Goal: Communication & Community: Answer question/provide support

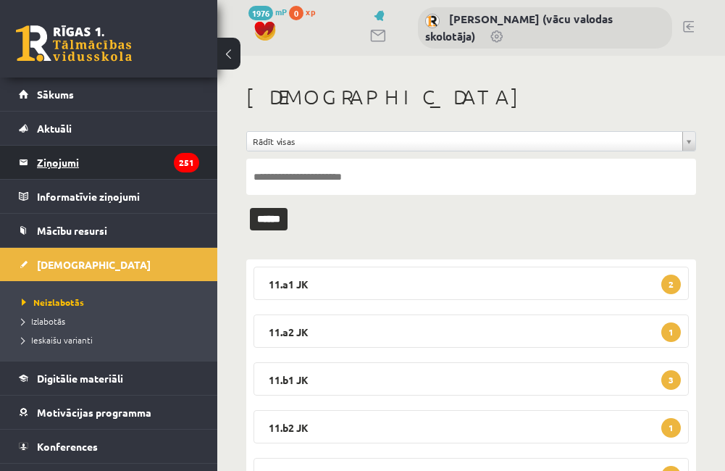
click at [40, 168] on legend "Ziņojumi 251" at bounding box center [118, 162] width 162 height 33
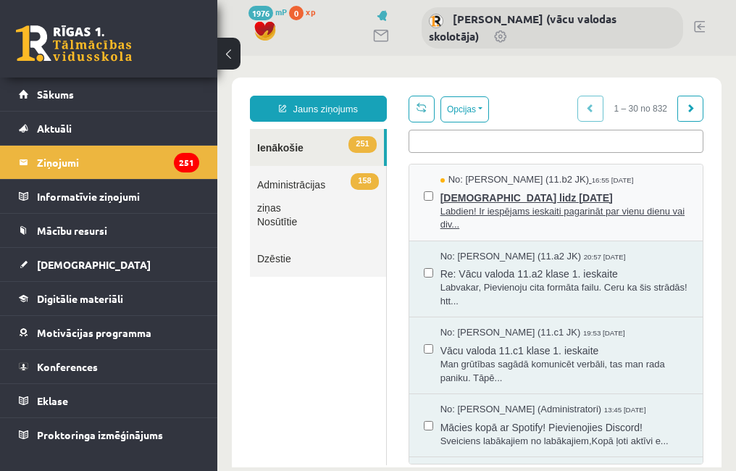
click at [496, 197] on span "[DEMOGRAPHIC_DATA] lidz [DATE]" at bounding box center [565, 196] width 248 height 18
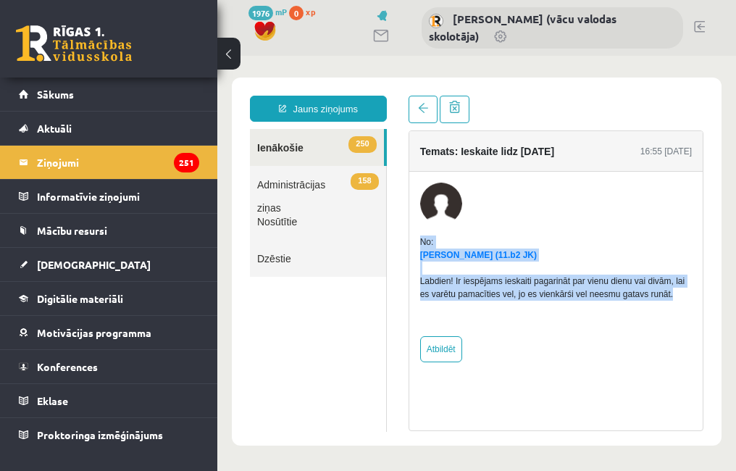
drag, startPoint x: 668, startPoint y: 294, endPoint x: 411, endPoint y: 236, distance: 263.9
click at [411, 236] on div "No: [PERSON_NAME] (11.b2 JK) Labdien! Ir iespējams ieskaiti pagarināt par vienu…" at bounding box center [555, 273] width 293 height 180
copy div "No: [PERSON_NAME] (11.b2 JK) Labdien! Ir iespējams ieskaiti pagarināt par vienu…"
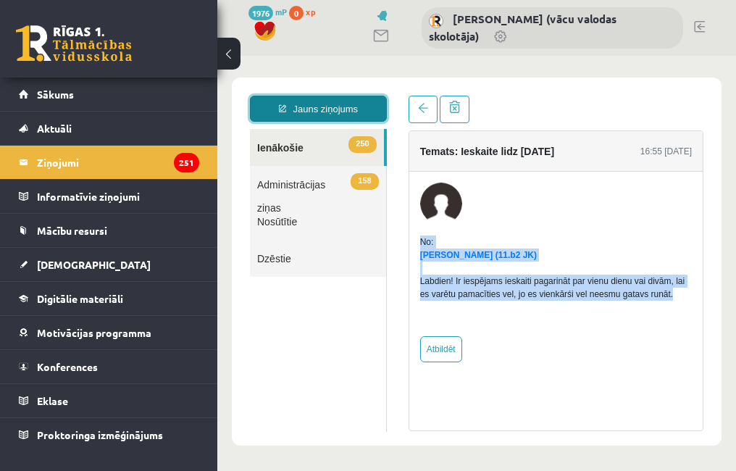
click at [341, 101] on link "Jauns ziņojums" at bounding box center [318, 109] width 137 height 26
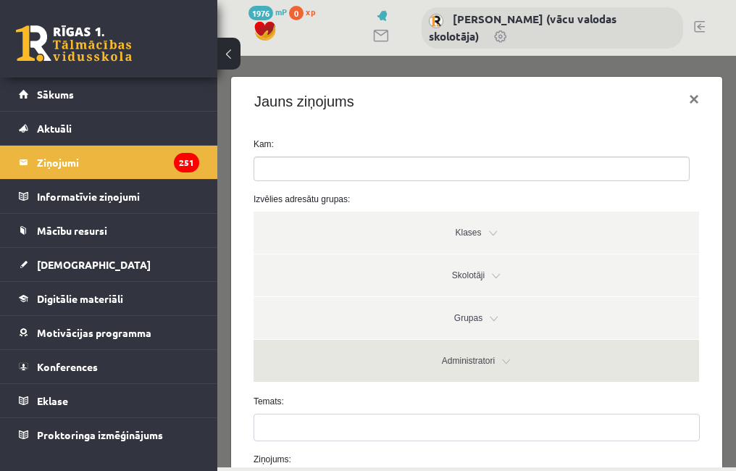
click at [496, 362] on link "Administratori" at bounding box center [477, 361] width 446 height 42
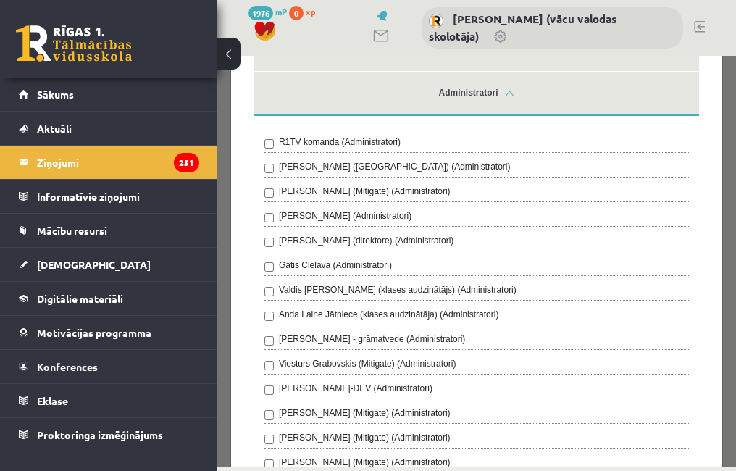
scroll to position [290, 0]
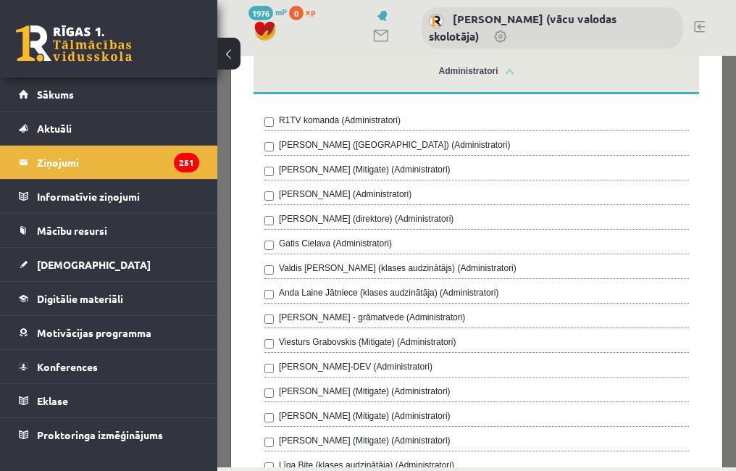
click at [262, 296] on div "R1TV komanda (Administratori) [PERSON_NAME] ([GEOGRAPHIC_DATA]) (Administratori…" at bounding box center [477, 433] width 446 height 674
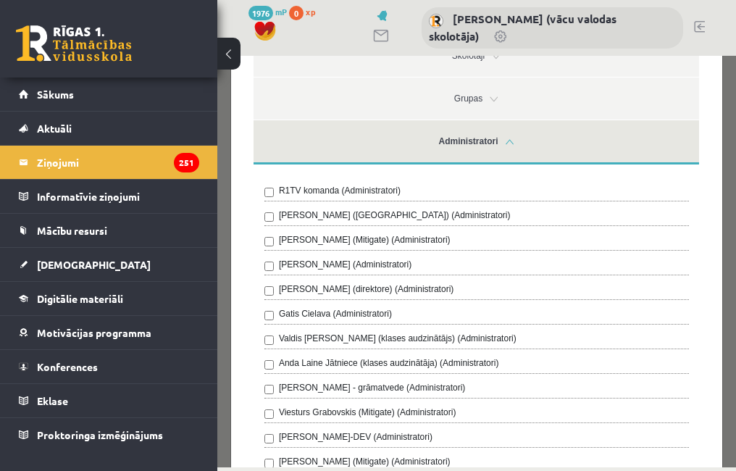
scroll to position [0, 0]
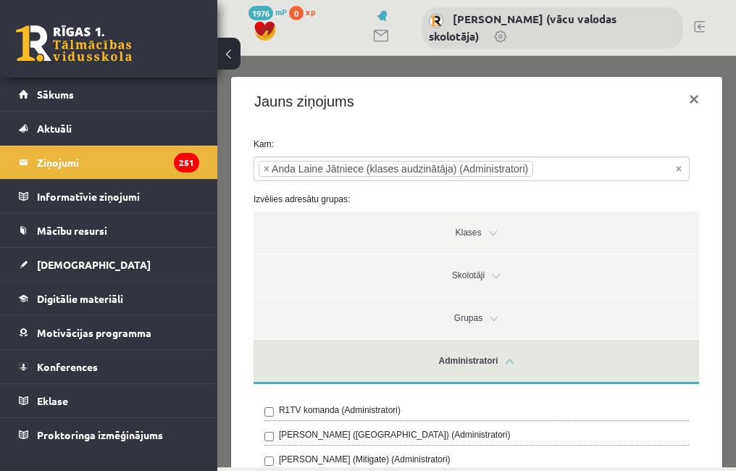
click at [467, 357] on link "Administratori" at bounding box center [477, 362] width 446 height 44
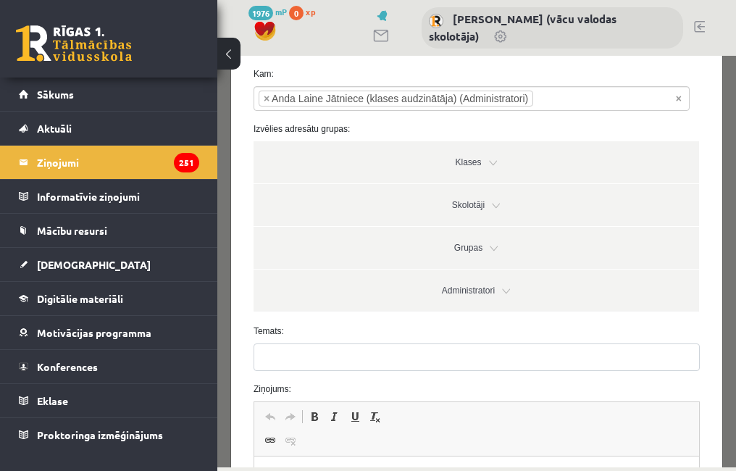
scroll to position [217, 0]
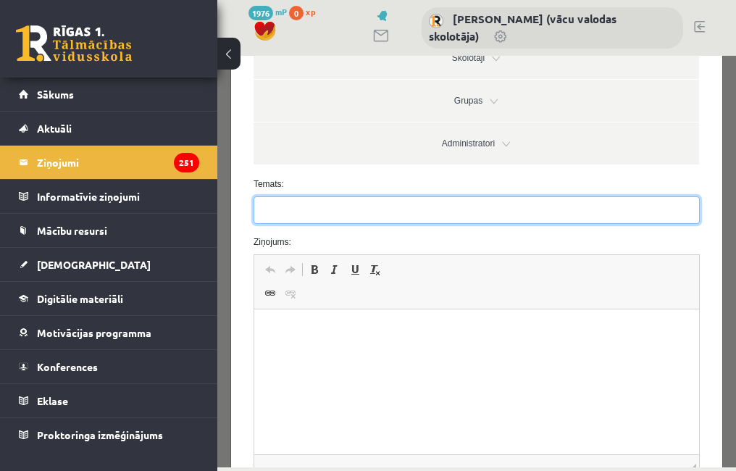
click at [312, 217] on input "Temats:" at bounding box center [477, 210] width 446 height 28
type input "**********"
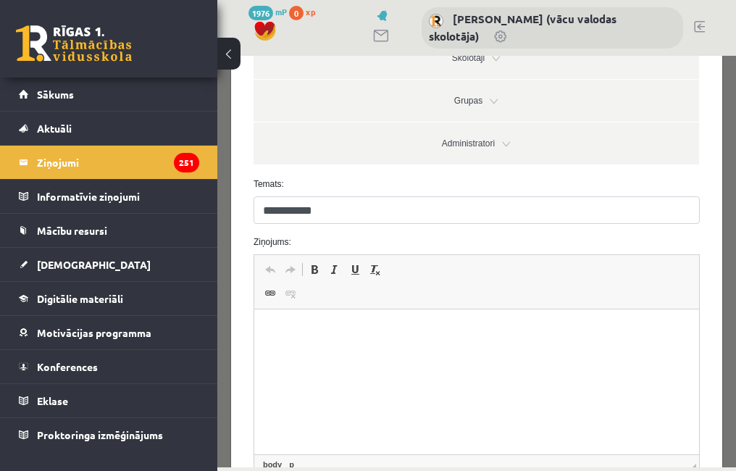
click at [296, 354] on html at bounding box center [476, 331] width 445 height 44
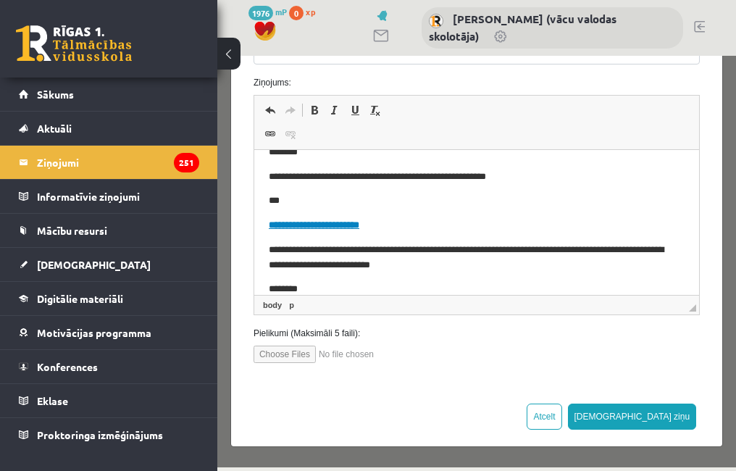
scroll to position [44, 0]
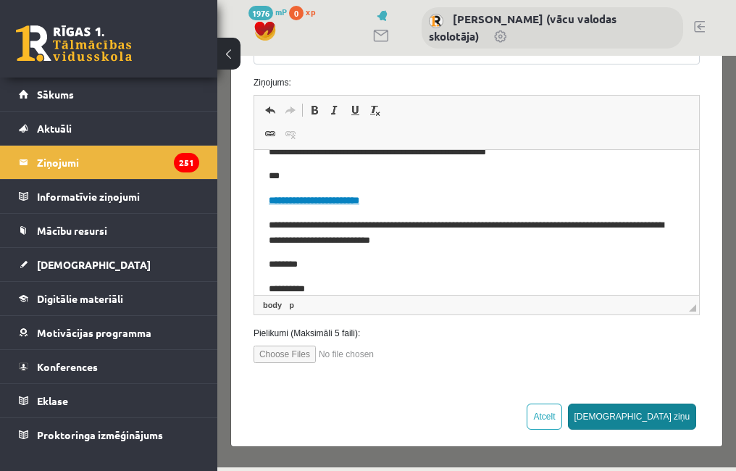
click at [653, 408] on button "[DEMOGRAPHIC_DATA] ziņu" at bounding box center [632, 417] width 129 height 26
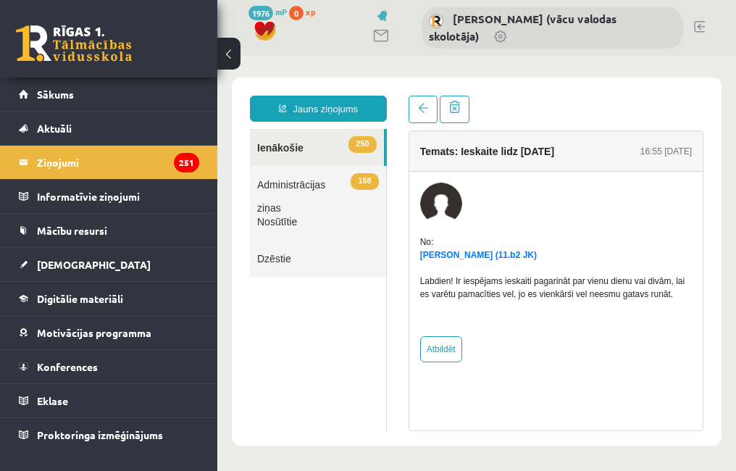
scroll to position [0, 0]
click at [441, 346] on link "Atbildēt" at bounding box center [441, 349] width 42 height 26
type input "**********"
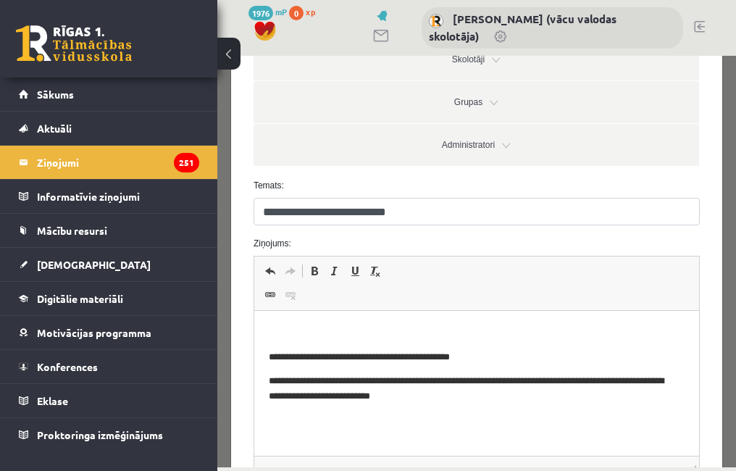
scroll to position [217, 0]
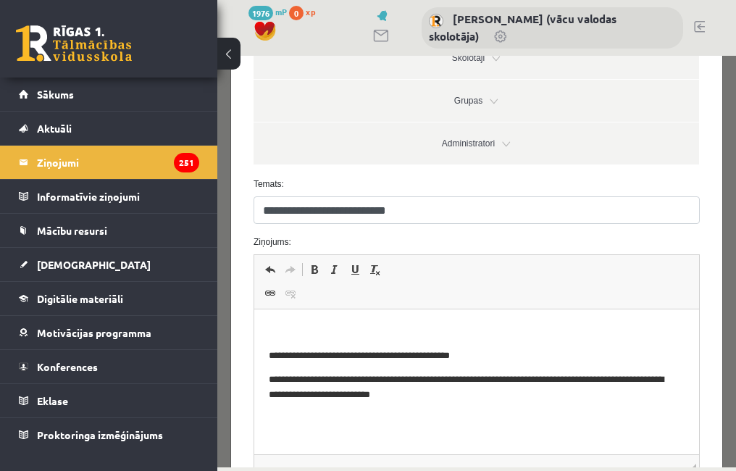
click at [318, 336] on p "Editor, wiswyg-editor-47024725188180-1757924166-187" at bounding box center [476, 331] width 416 height 15
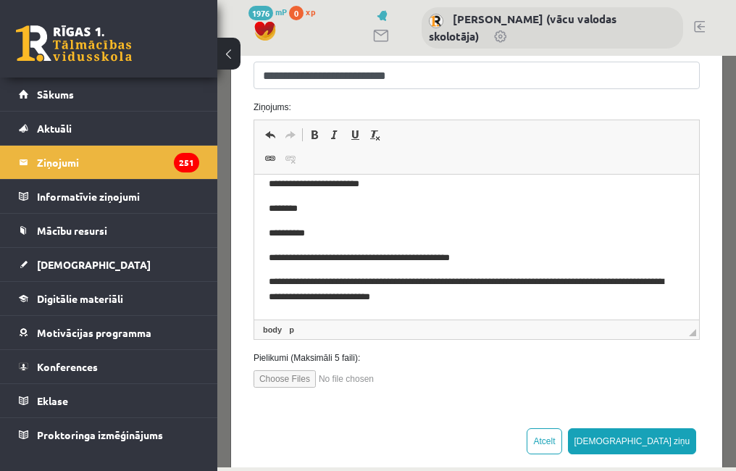
scroll to position [377, 0]
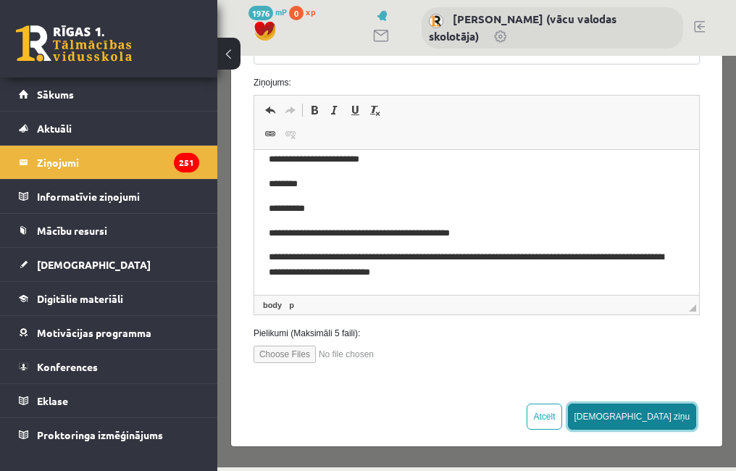
click at [664, 415] on button "[DEMOGRAPHIC_DATA] ziņu" at bounding box center [632, 417] width 129 height 26
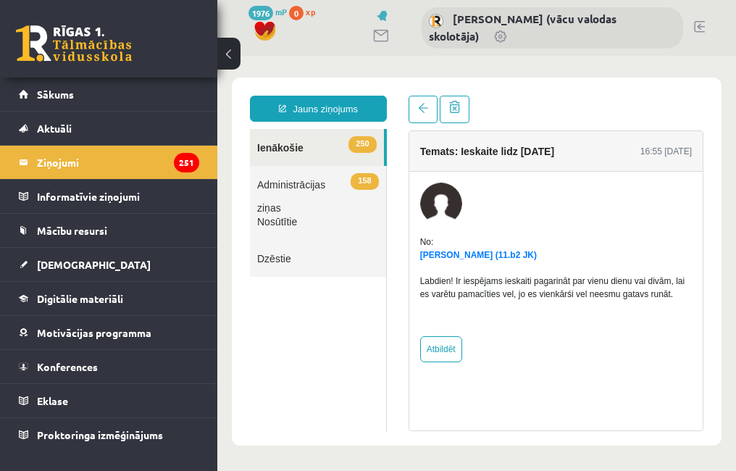
scroll to position [0, 0]
click at [78, 157] on legend "Ziņojumi 251" at bounding box center [118, 162] width 162 height 33
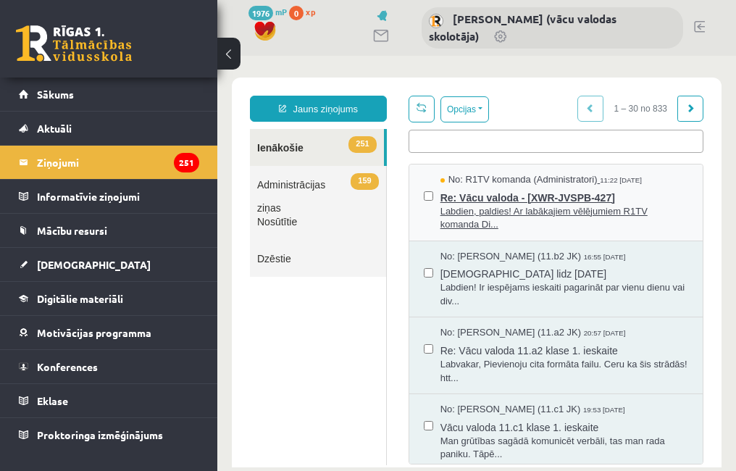
click at [561, 210] on span "Labdien, paldies! Ar labākajiem vēlējumiem R1TV komanda Di..." at bounding box center [565, 218] width 248 height 27
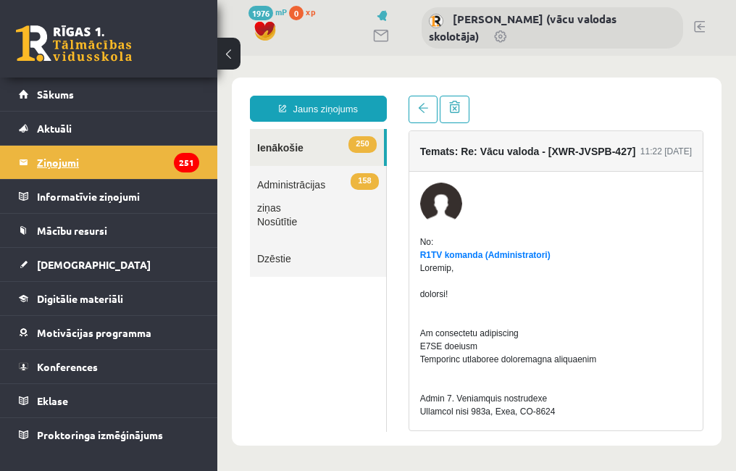
click at [88, 164] on legend "Ziņojumi 251" at bounding box center [118, 162] width 162 height 33
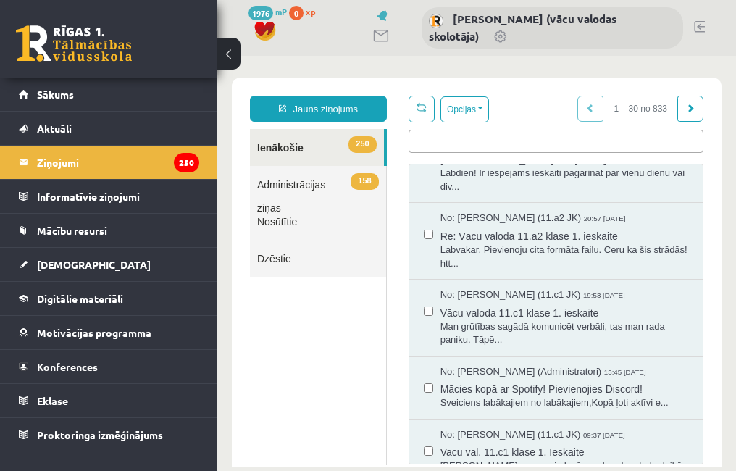
scroll to position [145, 0]
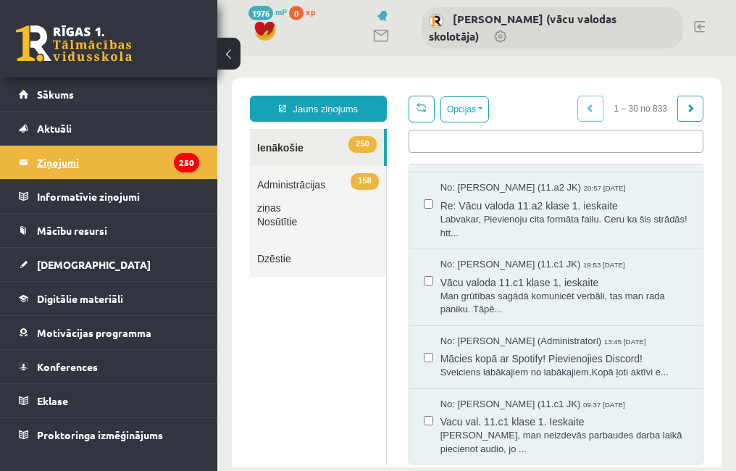
click at [56, 164] on legend "Ziņojumi 250" at bounding box center [118, 162] width 162 height 33
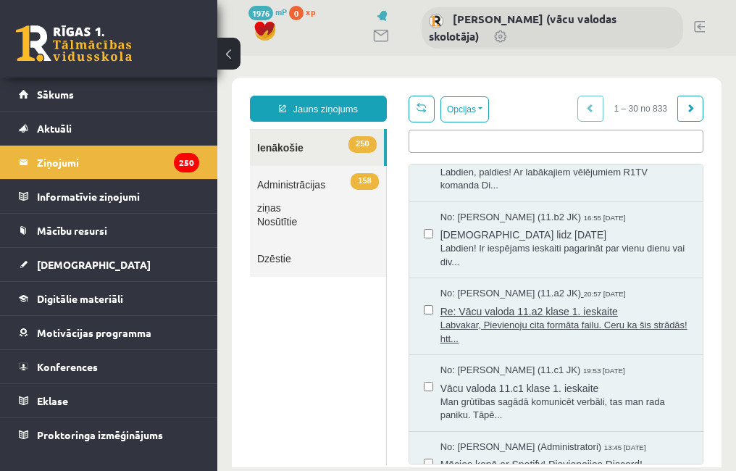
scroll to position [72, 0]
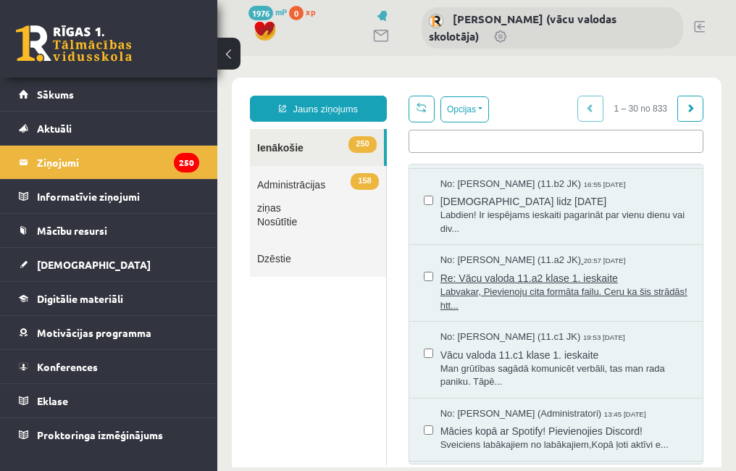
click at [534, 280] on span "Re: Vācu valoda 11.a2 klase 1. ieskaite" at bounding box center [565, 276] width 248 height 18
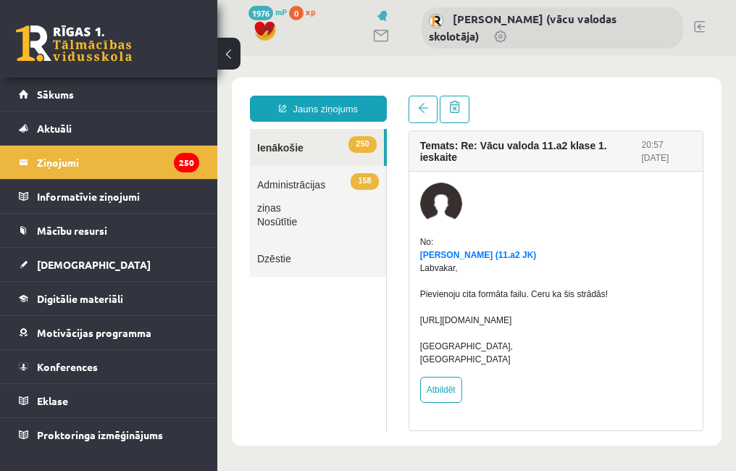
scroll to position [0, 0]
drag, startPoint x: 511, startPoint y: 344, endPoint x: 422, endPoint y: 336, distance: 89.6
click at [422, 336] on div "Labvakar, Pievienoju cita formāta failu. Ceru ka šis strādās! [URL][DOMAIN_NAME…" at bounding box center [556, 314] width 272 height 104
copy div "[URL][DOMAIN_NAME]"
